Goal: Task Accomplishment & Management: Manage account settings

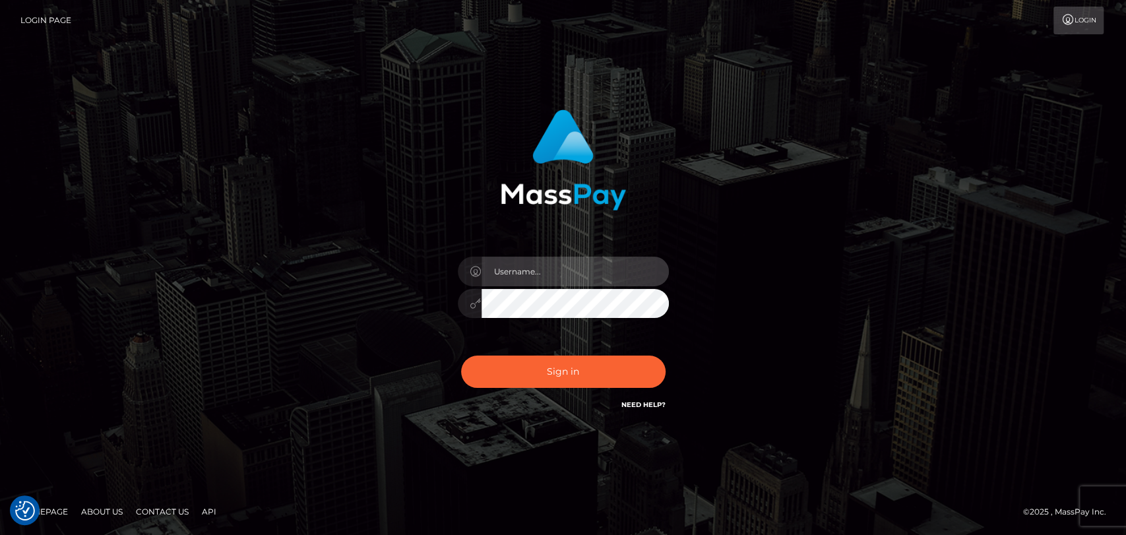
click at [517, 276] on input "text" at bounding box center [575, 272] width 187 height 30
type input "mdem"
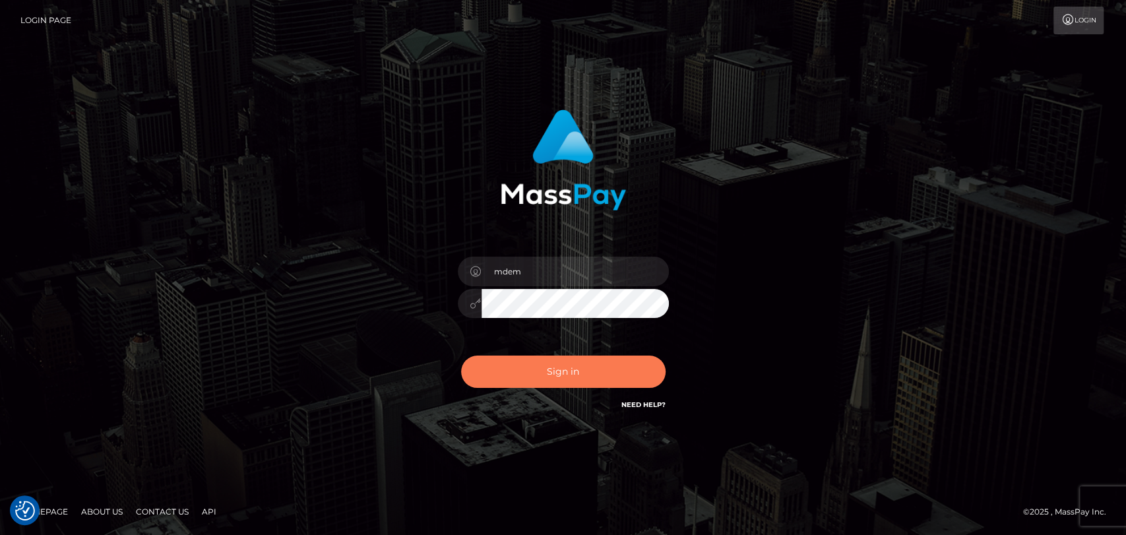
click at [588, 364] on button "Sign in" at bounding box center [563, 372] width 205 height 32
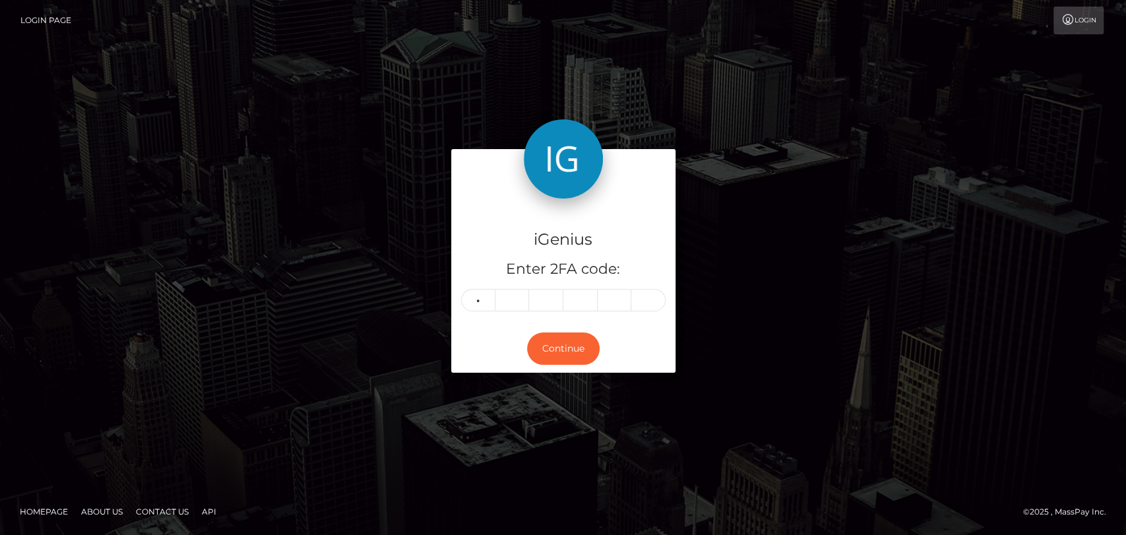
type input "1"
type input "0"
type input "9"
type input "2"
type input "4"
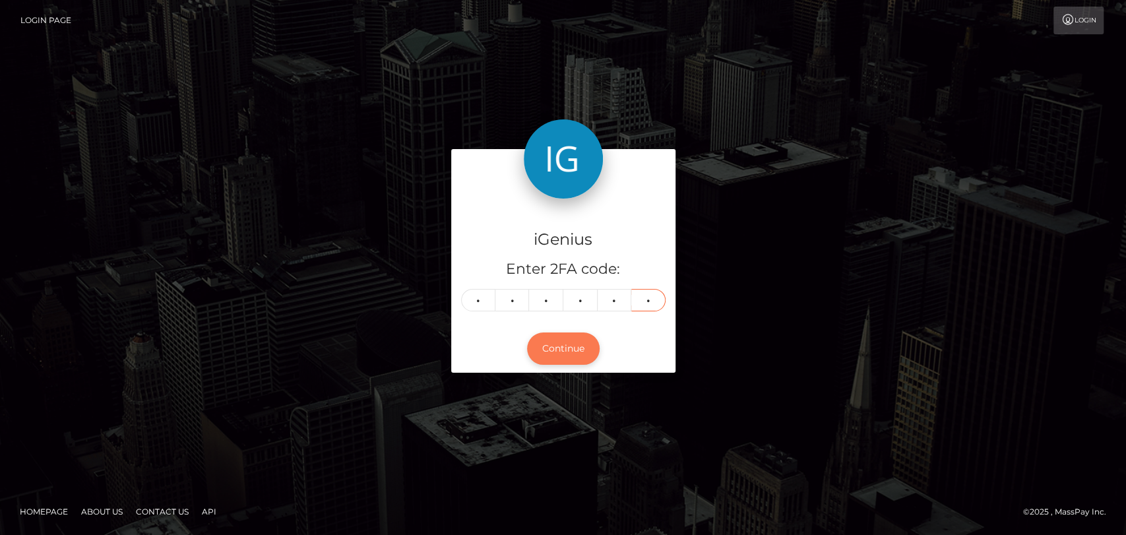
type input "4"
click at [570, 358] on button "Continue" at bounding box center [563, 349] width 73 height 32
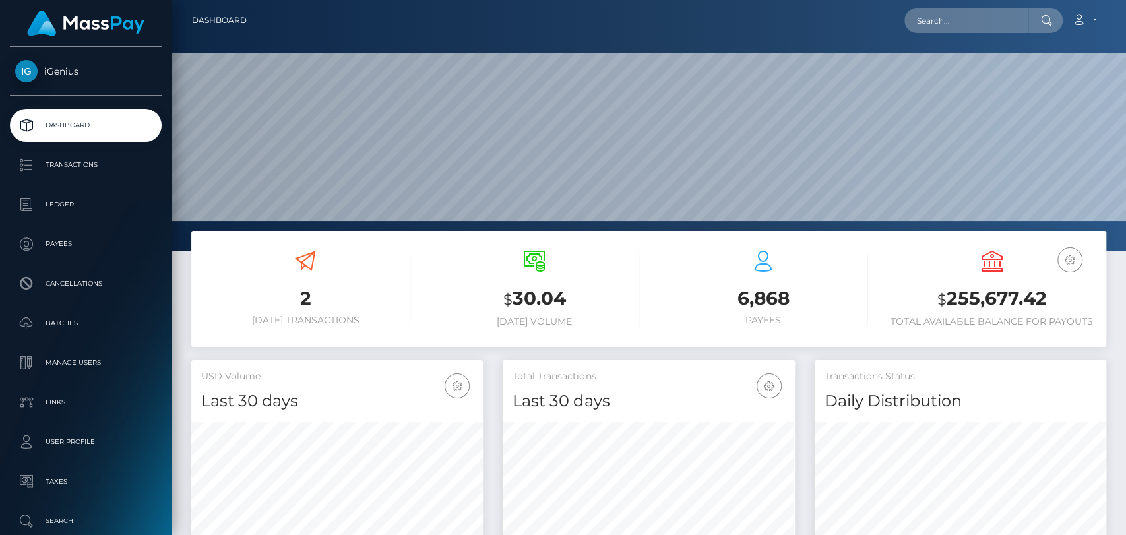
scroll to position [233, 292]
drag, startPoint x: 939, startPoint y: 296, endPoint x: 1046, endPoint y: 297, distance: 106.9
click at [1046, 297] on h3 "$ 255,677.42" at bounding box center [991, 299] width 209 height 27
copy h3 "$ 255,677.42"
